Goal: Task Accomplishment & Management: Manage account settings

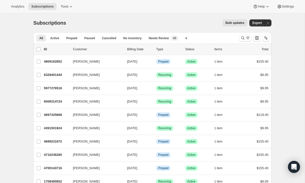
click at [251, 35] on div at bounding box center [246, 37] width 12 height 7
click at [246, 37] on icon "Search and filter results" at bounding box center [248, 37] width 5 height 5
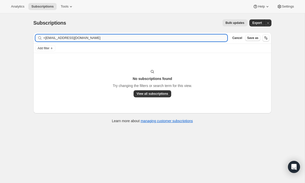
click at [44, 38] on input "<[EMAIL_ADDRESS][DOMAIN_NAME]" at bounding box center [135, 37] width 184 height 7
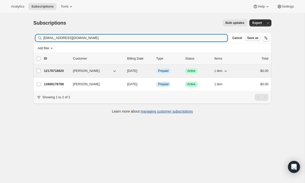
type input "[EMAIL_ADDRESS][DOMAIN_NAME]"
click at [245, 70] on div "$0.00" at bounding box center [256, 70] width 25 height 5
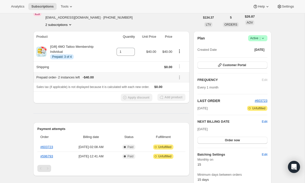
scroll to position [24, 0]
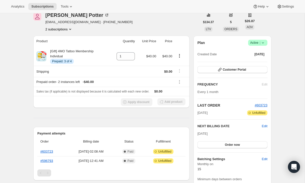
click at [64, 30] on button "2 subscriptions" at bounding box center [58, 29] width 27 height 5
click at [61, 45] on span "12888178788" at bounding box center [52, 47] width 20 height 4
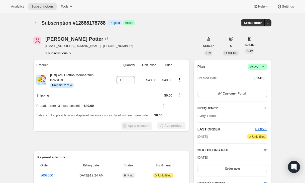
click at [56, 53] on button "2 subscriptions" at bounding box center [58, 52] width 27 height 5
click at [58, 63] on span "12178718820" at bounding box center [51, 62] width 20 height 4
click at [180, 80] on icon "Product actions" at bounding box center [179, 79] width 1 height 1
click at [178, 97] on span "Extend prepaid" at bounding box center [177, 98] width 22 height 4
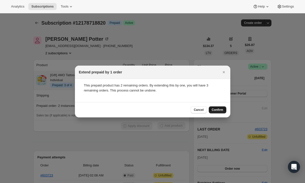
click at [216, 110] on span "Confirm" at bounding box center [218, 110] width 12 height 4
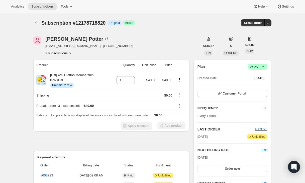
click at [65, 52] on button "2 subscriptions" at bounding box center [58, 52] width 27 height 5
click at [66, 69] on span "12888178788" at bounding box center [59, 70] width 35 height 5
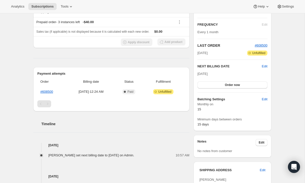
scroll to position [83, 0]
click at [268, 66] on div "Plan Success Active | Created Date [DATE] Customer Portal FREQUENCY Edit Every …" at bounding box center [233, 53] width 78 height 155
click at [267, 66] on span "Edit" at bounding box center [265, 66] width 6 height 5
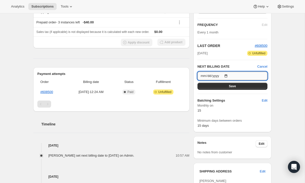
click at [225, 74] on input "[DATE]" at bounding box center [233, 75] width 70 height 9
click at [226, 75] on input "[DATE]" at bounding box center [233, 75] width 70 height 9
type input "[DATE]"
click at [227, 88] on button "Save" at bounding box center [233, 86] width 70 height 7
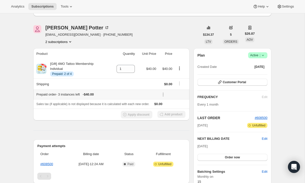
scroll to position [29, 0]
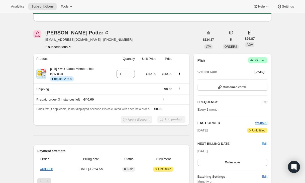
click at [57, 47] on button "2 subscriptions" at bounding box center [58, 46] width 27 height 5
click at [61, 57] on span "12178718820" at bounding box center [51, 56] width 20 height 4
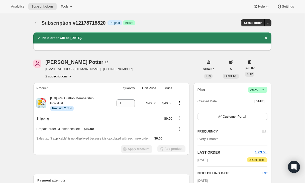
click at [64, 76] on button "2 subscriptions" at bounding box center [58, 75] width 27 height 5
click at [65, 93] on span "12888178788" at bounding box center [59, 94] width 35 height 5
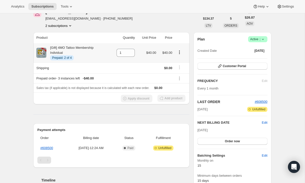
scroll to position [52, 0]
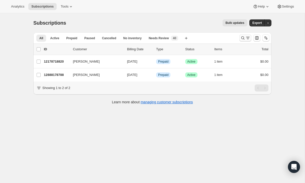
click at [246, 39] on icon "Search and filter results" at bounding box center [248, 37] width 5 height 5
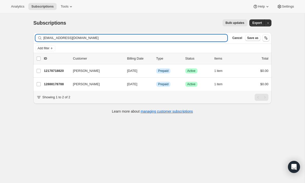
click at [202, 39] on input "[EMAIL_ADDRESS][DOMAIN_NAME]" at bounding box center [135, 37] width 184 height 7
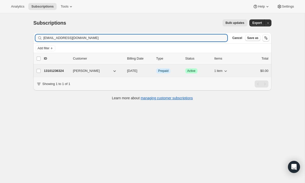
type input "lauranne9@hotmail.com"
click at [254, 69] on div "$0.00" at bounding box center [256, 70] width 25 height 5
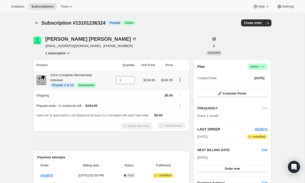
click at [181, 78] on icon "Product actions" at bounding box center [180, 79] width 5 height 5
click at [180, 88] on span "Disable Autorenew" at bounding box center [179, 89] width 27 height 4
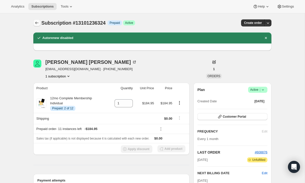
click at [35, 23] on icon "Subscriptions" at bounding box center [36, 22] width 5 height 5
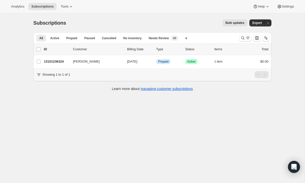
click at [252, 33] on div at bounding box center [255, 38] width 34 height 10
click at [244, 36] on icon "Search and filter results" at bounding box center [243, 37] width 5 height 5
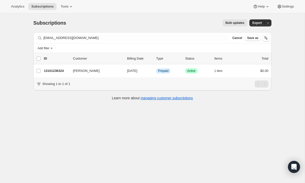
click at [218, 38] on div "lauranne9@hotmail.com Clear" at bounding box center [131, 37] width 192 height 7
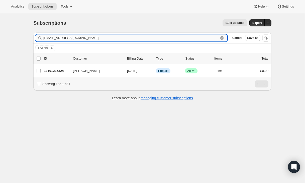
click at [212, 35] on input "lauranne9@hotmail.com" at bounding box center [130, 37] width 175 height 7
paste input "boncosky@g"
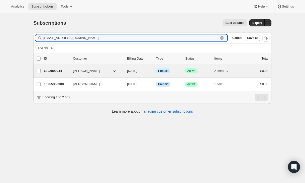
type input "lboncosky@gmail.com"
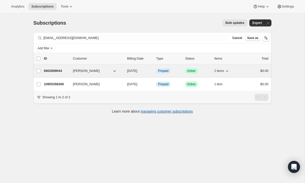
click at [251, 70] on div "$0.00" at bounding box center [256, 70] width 25 height 5
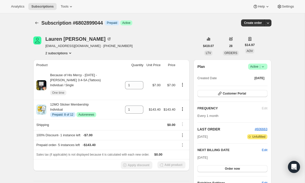
click at [47, 51] on button "2 subscriptions" at bounding box center [58, 52] width 27 height 5
click at [65, 63] on span "10955358308" at bounding box center [58, 62] width 33 height 5
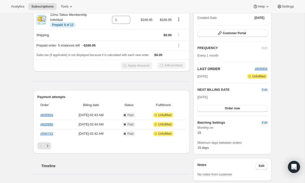
scroll to position [61, 0]
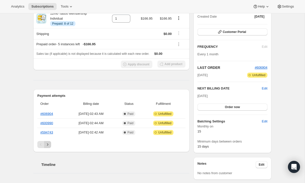
click at [49, 144] on icon "Next" at bounding box center [47, 144] width 5 height 5
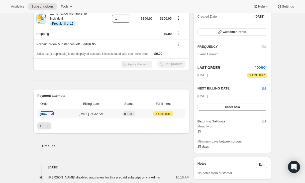
click at [50, 112] on link "#567383" at bounding box center [46, 114] width 13 height 4
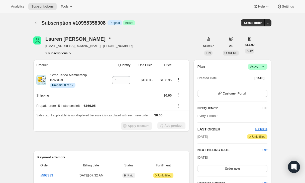
click at [259, 67] on span "Active |" at bounding box center [257, 66] width 15 height 5
click at [250, 86] on span "Cancel subscription" at bounding box center [256, 85] width 28 height 4
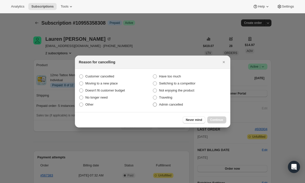
click at [185, 102] on label "Admin cancelled" at bounding box center [190, 104] width 74 height 7
click at [153, 102] on input "Admin cancelled" at bounding box center [153, 102] width 0 height 0
radio input "true"
click at [218, 122] on button "Continue" at bounding box center [216, 119] width 19 height 7
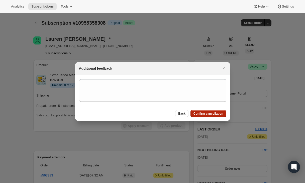
click at [219, 114] on span "Confirm cancellation" at bounding box center [209, 113] width 30 height 4
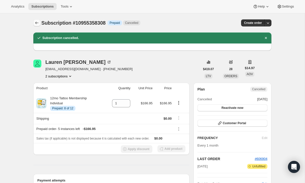
click at [36, 22] on icon "Subscriptions" at bounding box center [36, 23] width 3 height 3
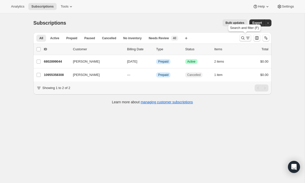
click at [245, 39] on icon "Search and filter results" at bounding box center [243, 37] width 5 height 5
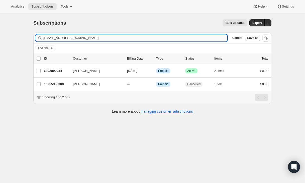
click at [188, 39] on input "lboncosky@gmail.com" at bounding box center [135, 37] width 184 height 7
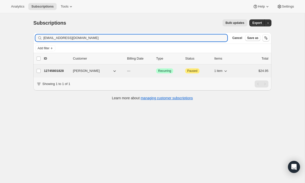
type input "linadorasimms@gmail.com"
click at [250, 72] on div "$24.95" at bounding box center [256, 70] width 25 height 5
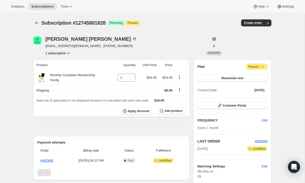
click at [35, 26] on div "Subscription #12745801828. This page is ready Subscription #12745801828 Success…" at bounding box center [152, 22] width 238 height 19
click at [35, 23] on icon "Subscriptions" at bounding box center [36, 22] width 5 height 5
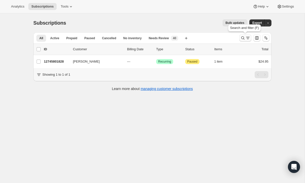
click at [247, 39] on icon "Search and filter results" at bounding box center [248, 37] width 5 height 5
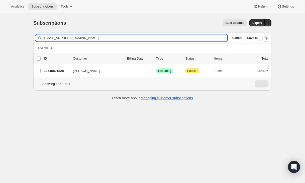
click at [216, 36] on input "linadorasimms@gmail.com" at bounding box center [135, 37] width 184 height 7
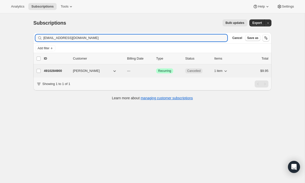
type input "dollm9@yahoo.com"
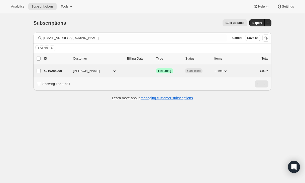
click at [257, 72] on div "$9.95" at bounding box center [256, 70] width 25 height 5
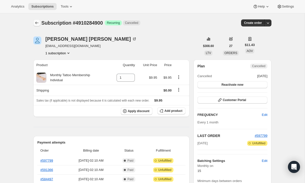
click at [36, 20] on button "Subscriptions" at bounding box center [36, 22] width 7 height 7
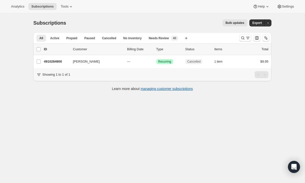
click at [247, 34] on div at bounding box center [255, 38] width 34 height 10
click at [245, 36] on icon "Search and filter results" at bounding box center [243, 37] width 5 height 5
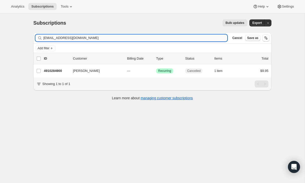
click at [185, 40] on input "dollm9@yahoo.com" at bounding box center [135, 37] width 184 height 7
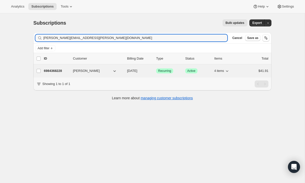
type input "Jennifer.Ortman@usc.salvationarmy.org"
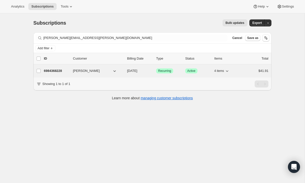
click at [241, 73] on div "6984368228 Jenny Ortman 10/15/2025 Success Recurring Success Active 4 items $41…" at bounding box center [156, 70] width 225 height 7
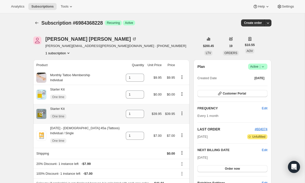
click at [181, 114] on icon "Product actions" at bounding box center [182, 113] width 5 height 5
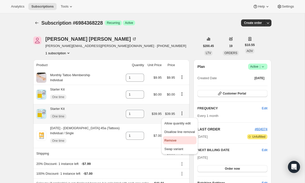
click at [178, 142] on span "Remove" at bounding box center [180, 140] width 31 height 5
type input "0"
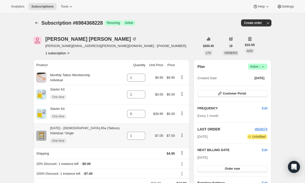
click at [180, 138] on div at bounding box center [182, 135] width 9 height 7
click at [182, 135] on icon "Product actions" at bounding box center [182, 134] width 1 height 1
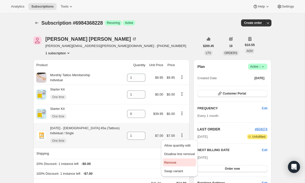
click at [176, 162] on span "Remove" at bounding box center [170, 162] width 12 height 4
type input "0"
